Goal: Task Accomplishment & Management: Use online tool/utility

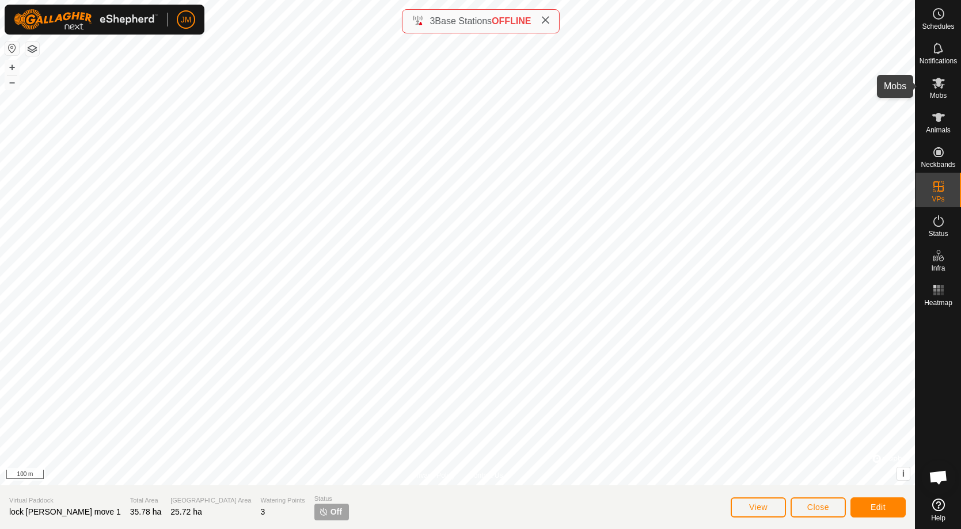
click at [942, 88] on icon at bounding box center [938, 83] width 13 height 11
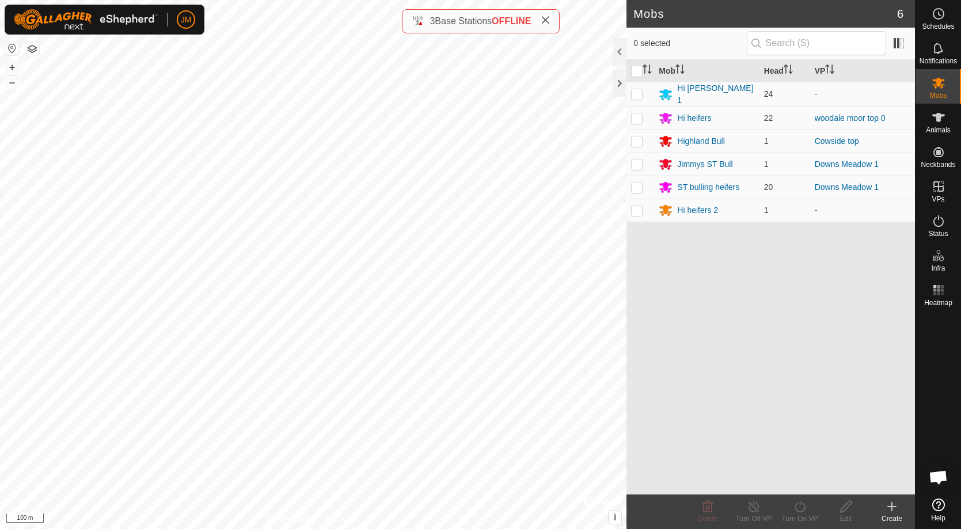
click at [637, 93] on p-checkbox at bounding box center [637, 93] width 12 height 9
checkbox input "true"
click at [798, 505] on icon at bounding box center [800, 507] width 14 height 14
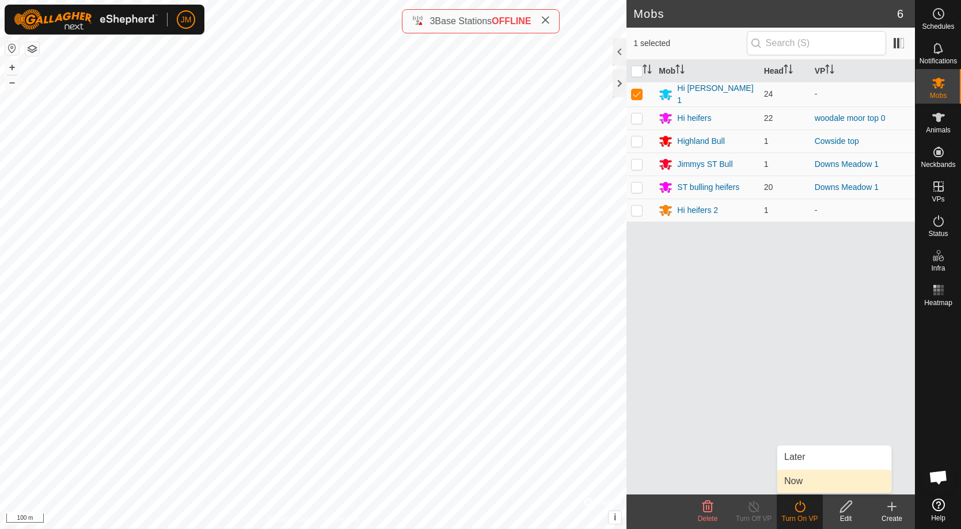
click at [800, 478] on link "Now" at bounding box center [834, 481] width 114 height 23
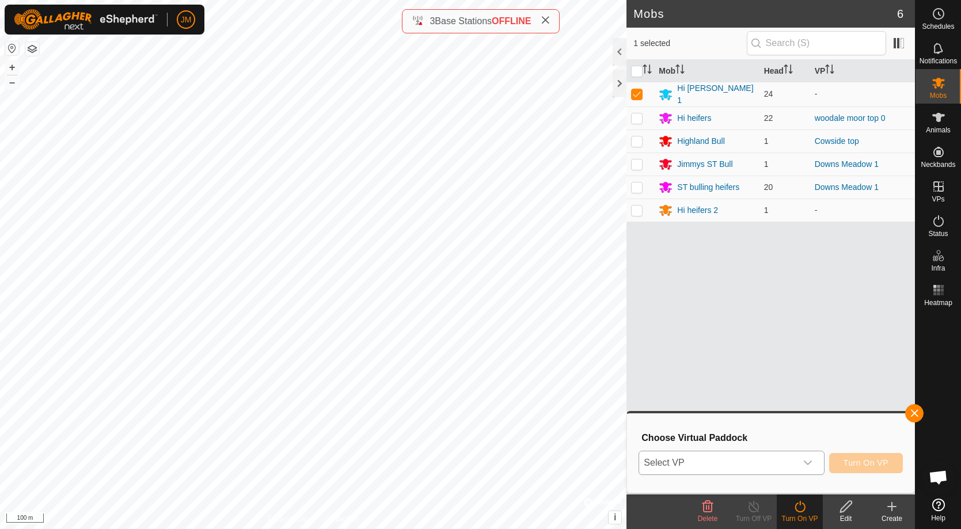
click at [783, 463] on span "Select VP" at bounding box center [717, 462] width 157 height 23
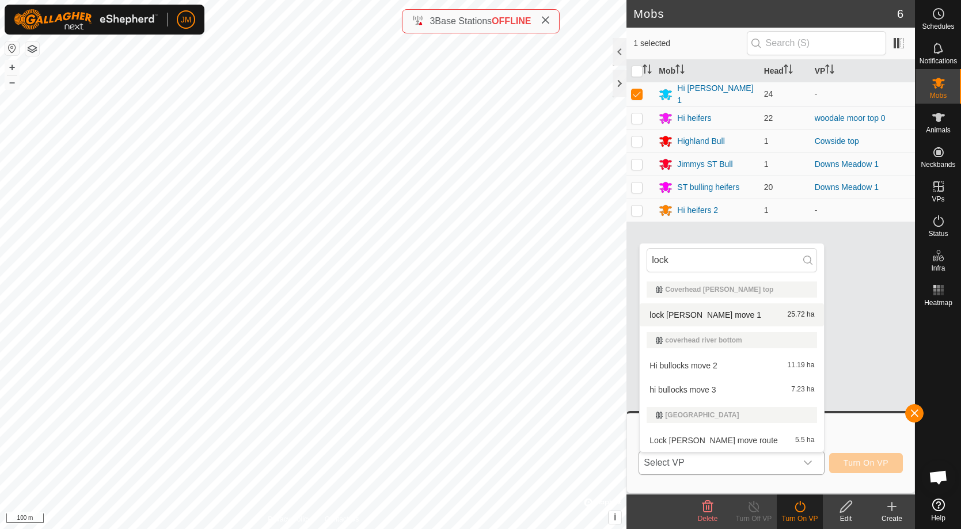
type input "lock"
click at [699, 314] on li "lock [PERSON_NAME] move 1 25.72 ha" at bounding box center [731, 314] width 184 height 23
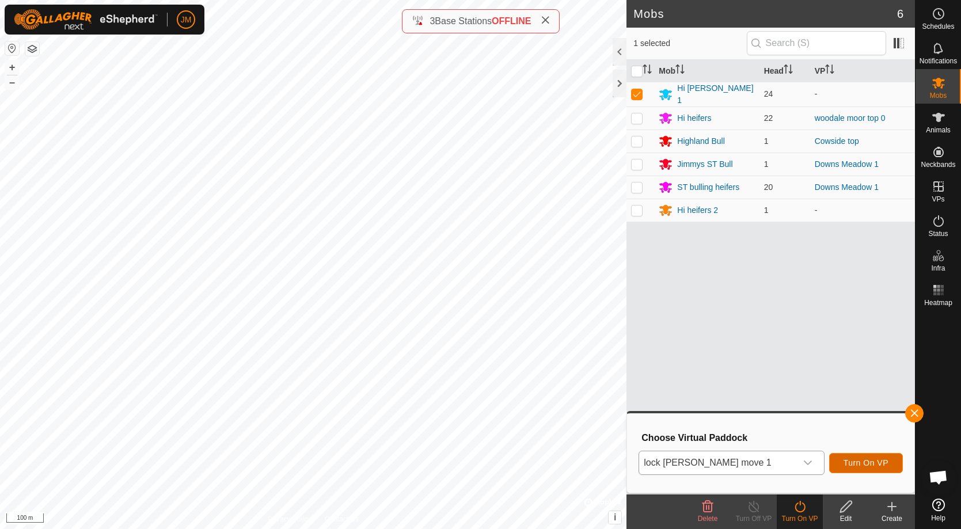
click at [868, 461] on span "Turn On VP" at bounding box center [865, 462] width 45 height 9
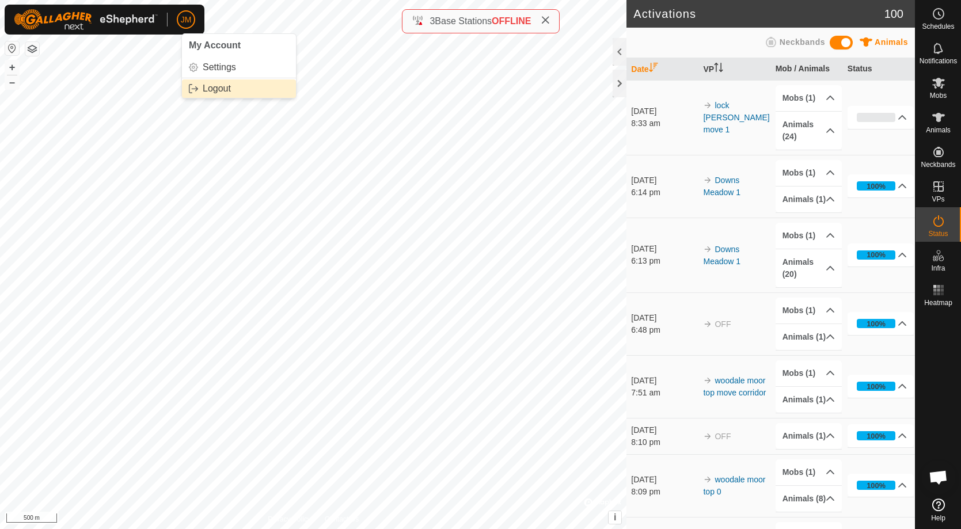
click at [221, 94] on link "Logout" at bounding box center [239, 88] width 114 height 18
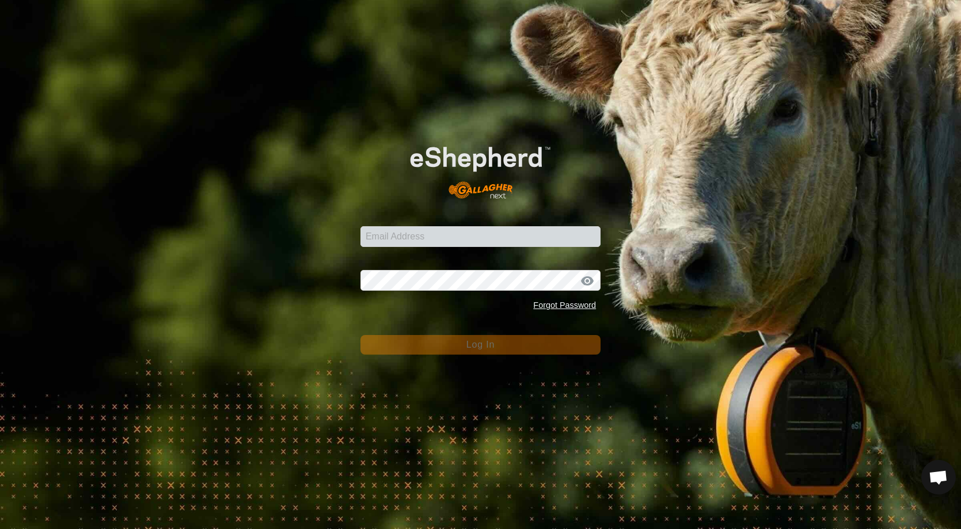
type input "[PERSON_NAME][EMAIL_ADDRESS][DOMAIN_NAME]"
